Goal: Transaction & Acquisition: Purchase product/service

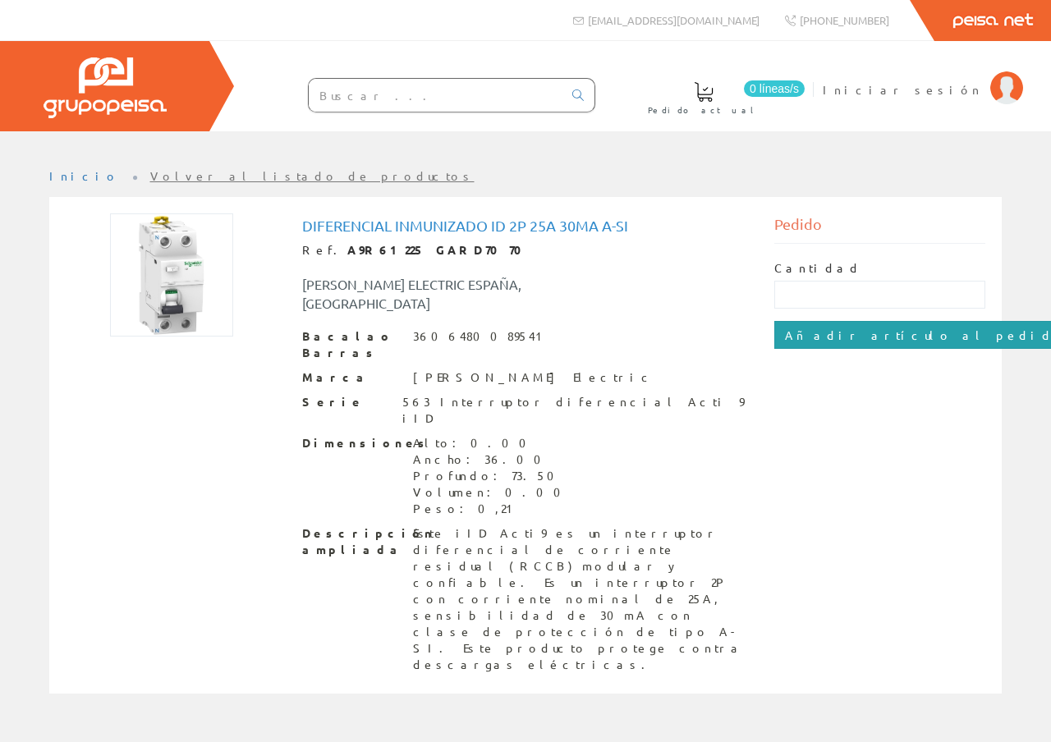
click at [859, 336] on input "Añadir artículo al pedido" at bounding box center [925, 335] width 302 height 28
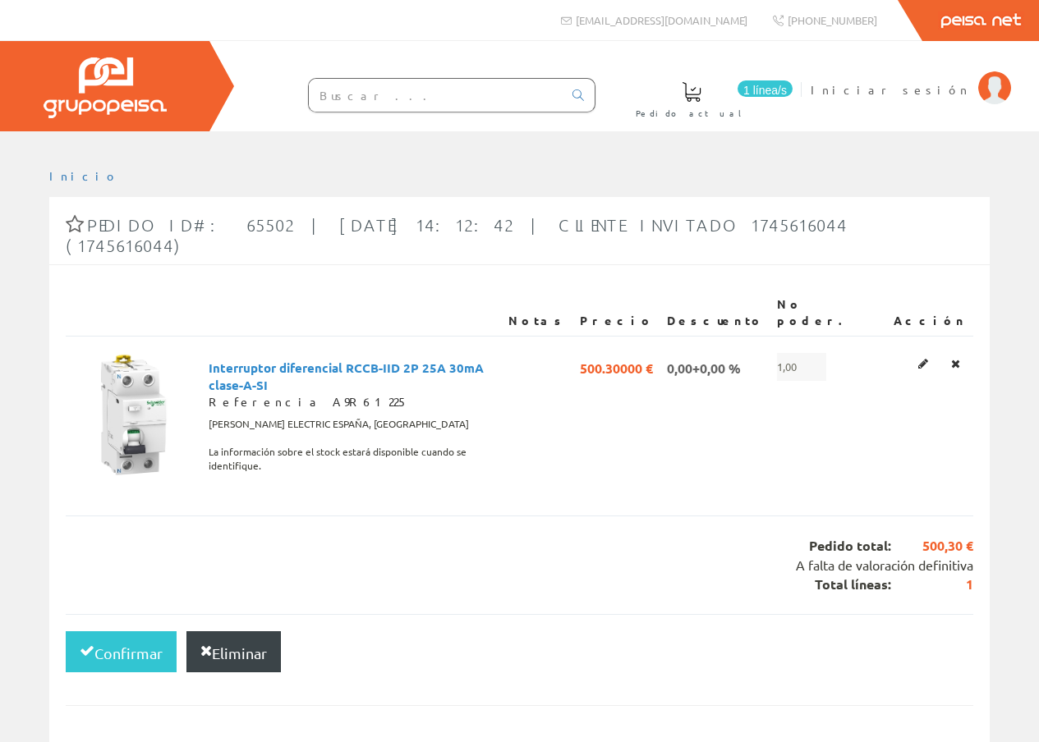
click at [212, 645] on font "Eliminar" at bounding box center [239, 653] width 55 height 17
